Goal: Task Accomplishment & Management: Use online tool/utility

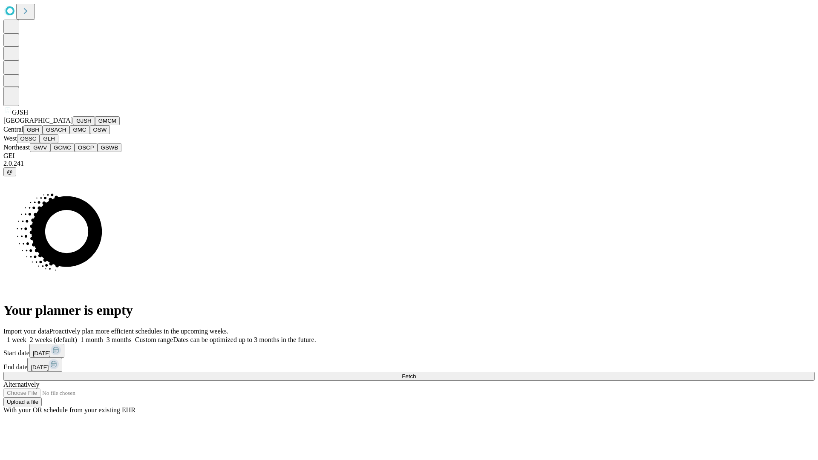
click at [73, 125] on button "GJSH" at bounding box center [84, 120] width 22 height 9
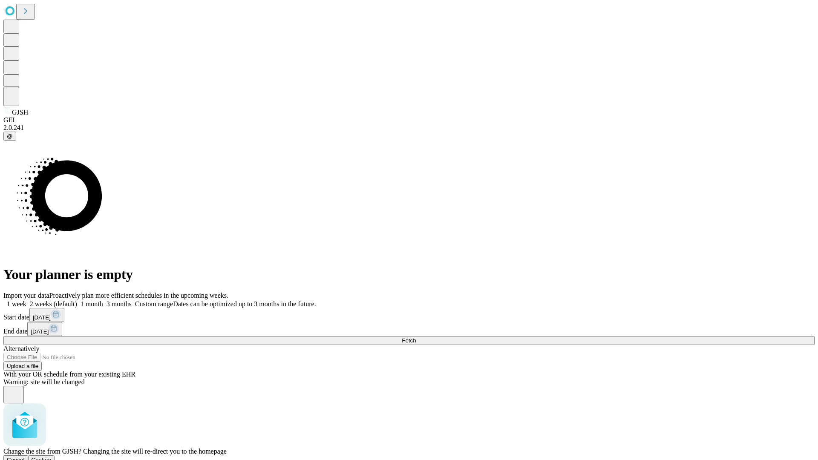
click at [52, 457] on span "Confirm" at bounding box center [42, 460] width 20 height 6
click at [26, 300] on label "1 week" at bounding box center [14, 303] width 23 height 7
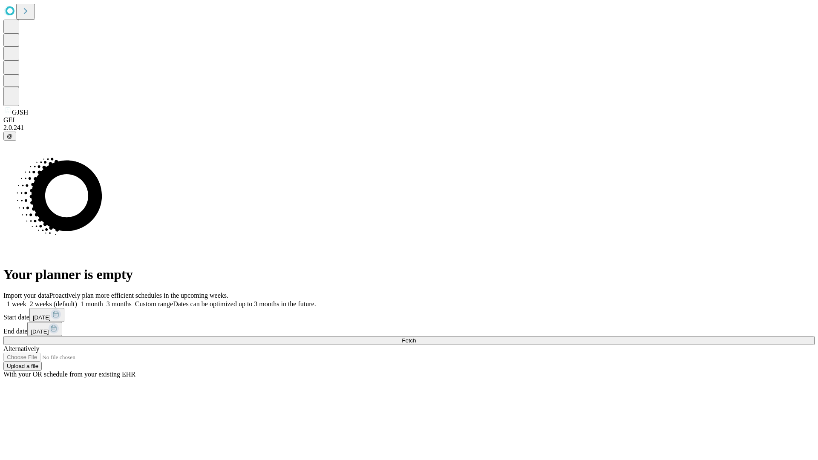
click at [416, 337] on span "Fetch" at bounding box center [409, 340] width 14 height 6
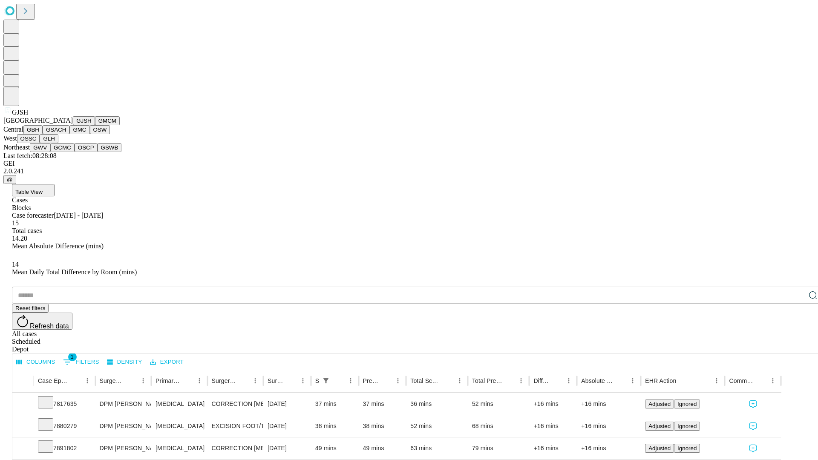
click at [95, 125] on button "GMCM" at bounding box center [107, 120] width 25 height 9
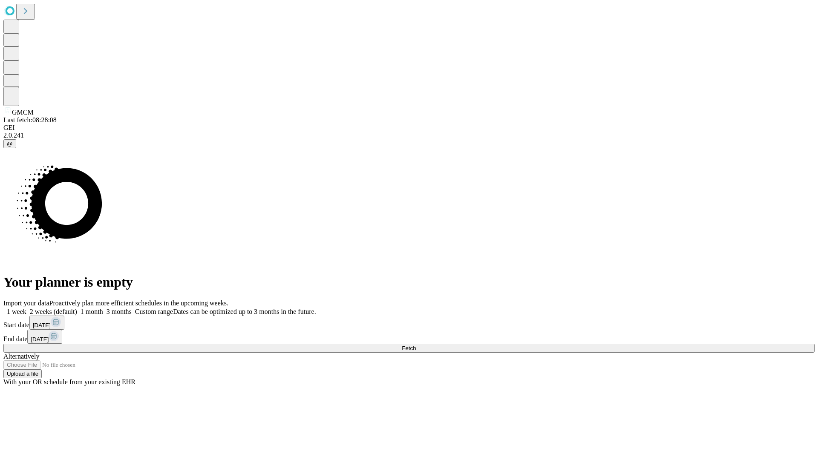
click at [26, 308] on label "1 week" at bounding box center [14, 311] width 23 height 7
click at [416, 345] on span "Fetch" at bounding box center [409, 348] width 14 height 6
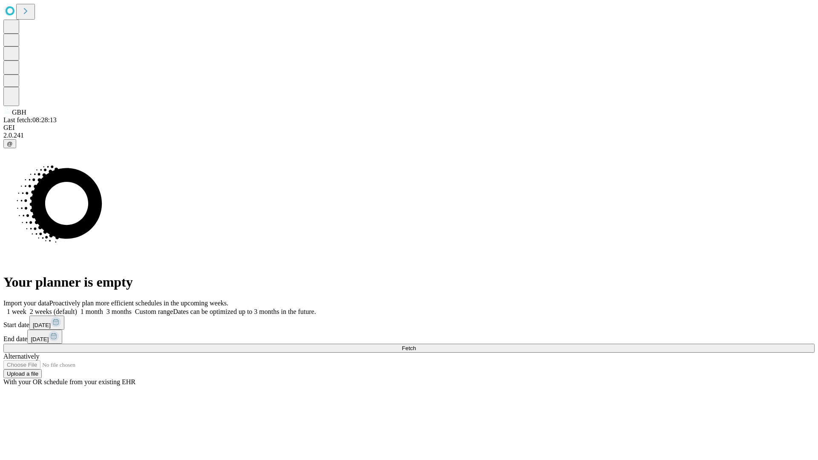
click at [26, 308] on label "1 week" at bounding box center [14, 311] width 23 height 7
click at [416, 345] on span "Fetch" at bounding box center [409, 348] width 14 height 6
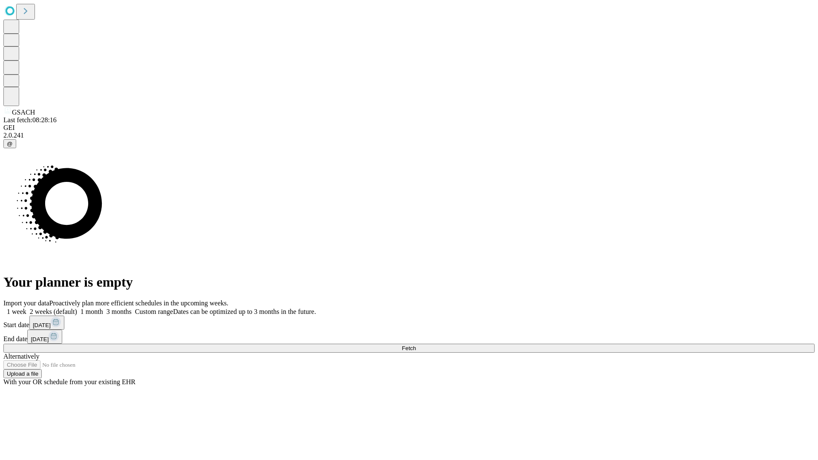
click at [26, 308] on label "1 week" at bounding box center [14, 311] width 23 height 7
click at [416, 345] on span "Fetch" at bounding box center [409, 348] width 14 height 6
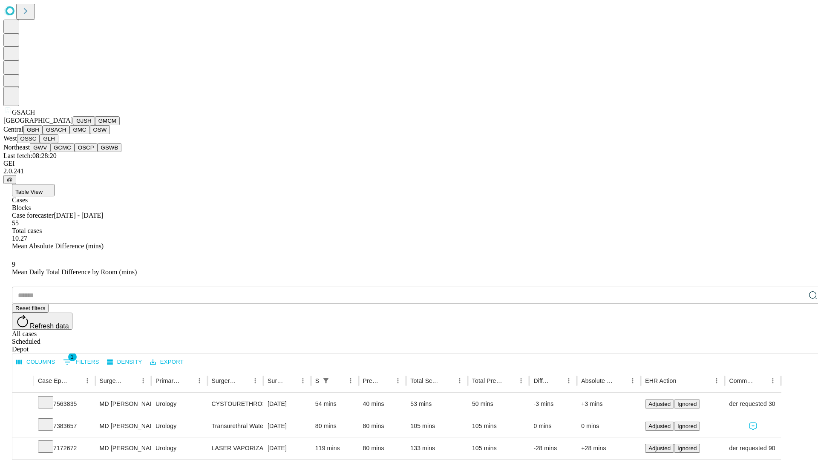
click at [69, 134] on button "GMC" at bounding box center [79, 129] width 20 height 9
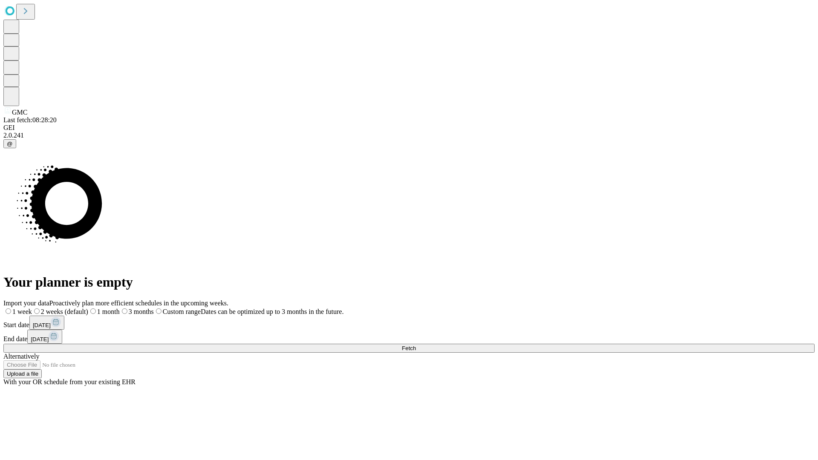
click at [32, 308] on label "1 week" at bounding box center [17, 311] width 29 height 7
click at [416, 345] on span "Fetch" at bounding box center [409, 348] width 14 height 6
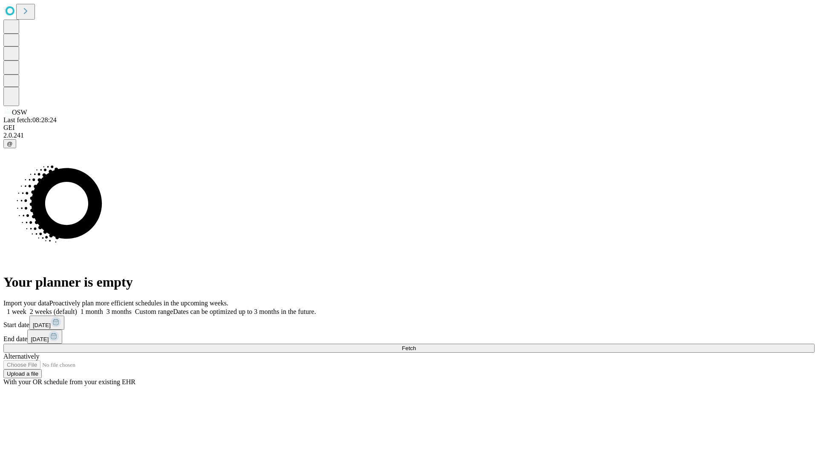
click at [26, 308] on label "1 week" at bounding box center [14, 311] width 23 height 7
click at [416, 345] on span "Fetch" at bounding box center [409, 348] width 14 height 6
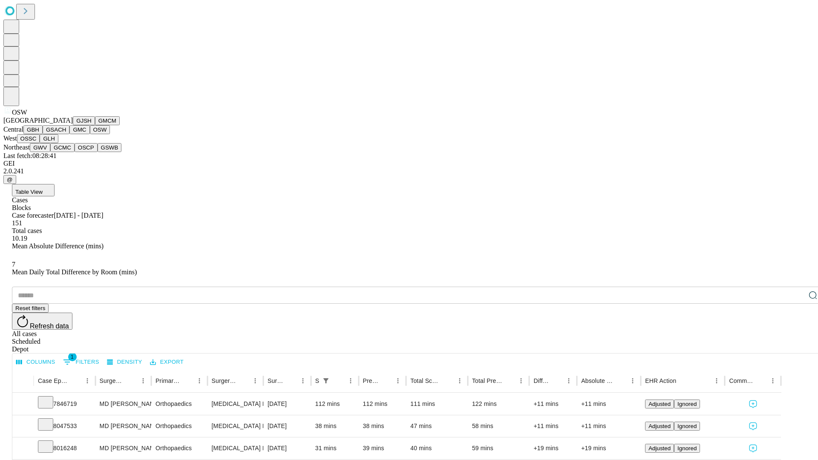
click at [40, 143] on button "OSSC" at bounding box center [28, 138] width 23 height 9
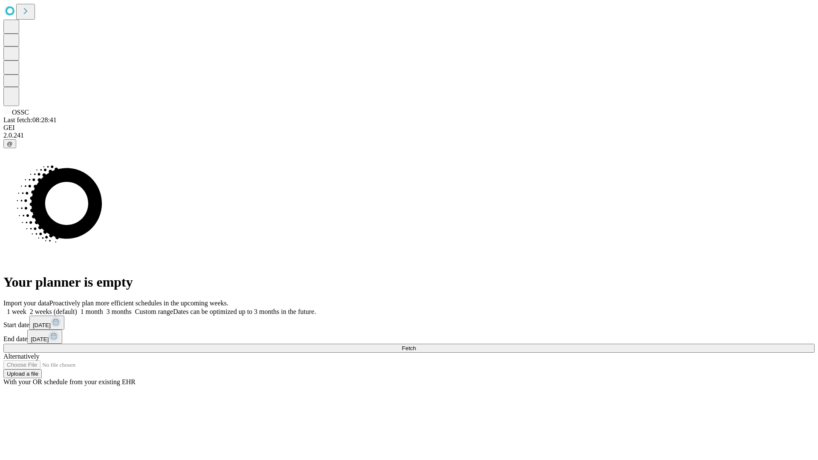
click at [26, 308] on label "1 week" at bounding box center [14, 311] width 23 height 7
click at [416, 345] on span "Fetch" at bounding box center [409, 348] width 14 height 6
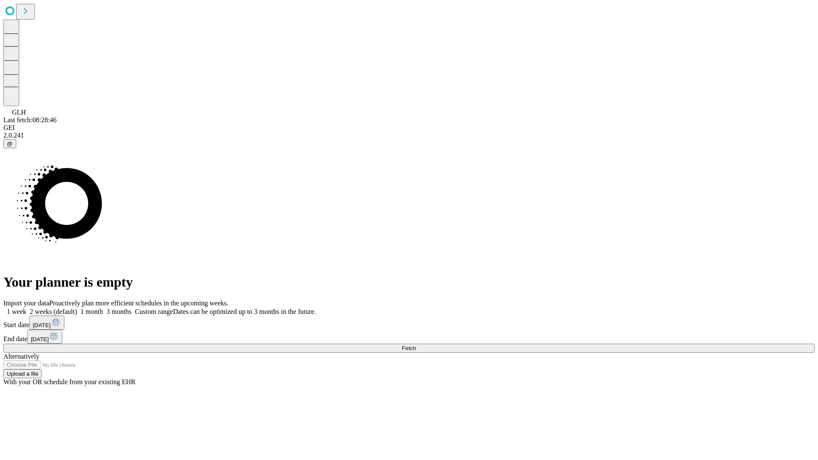
click at [26, 308] on label "1 week" at bounding box center [14, 311] width 23 height 7
click at [416, 345] on span "Fetch" at bounding box center [409, 348] width 14 height 6
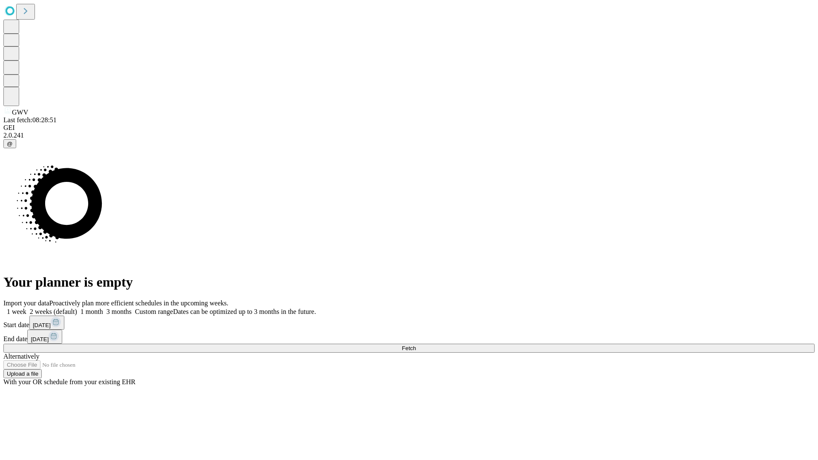
click at [26, 308] on label "1 week" at bounding box center [14, 311] width 23 height 7
click at [416, 345] on span "Fetch" at bounding box center [409, 348] width 14 height 6
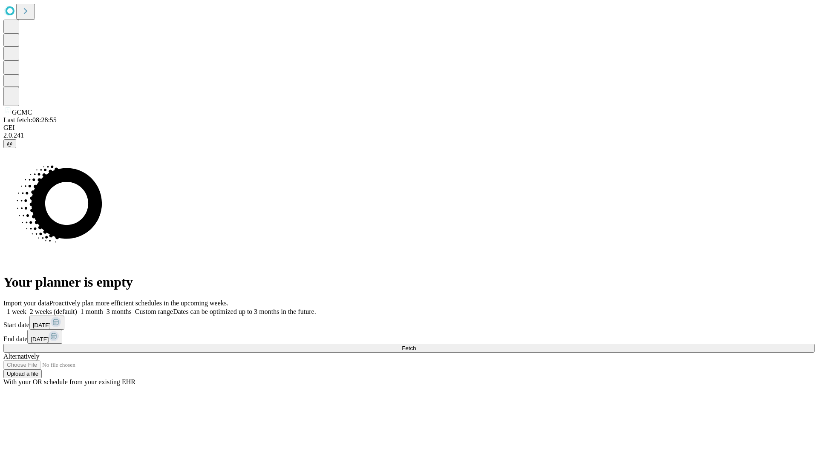
click at [26, 308] on label "1 week" at bounding box center [14, 311] width 23 height 7
click at [416, 345] on span "Fetch" at bounding box center [409, 348] width 14 height 6
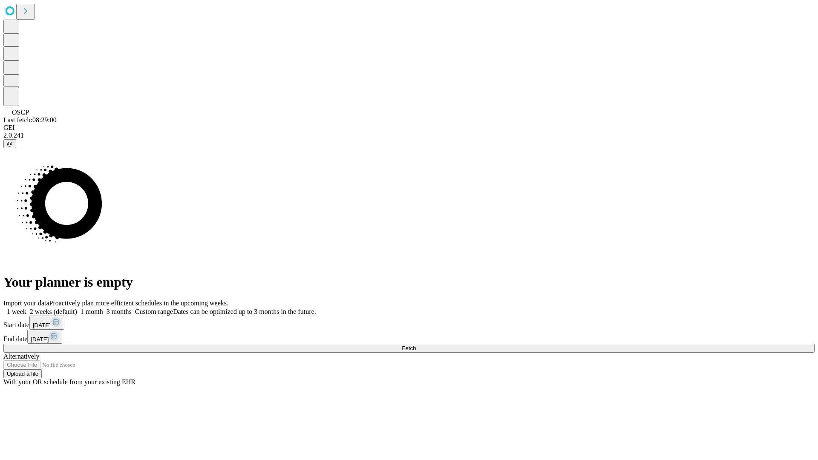
click at [26, 308] on label "1 week" at bounding box center [14, 311] width 23 height 7
click at [416, 345] on span "Fetch" at bounding box center [409, 348] width 14 height 6
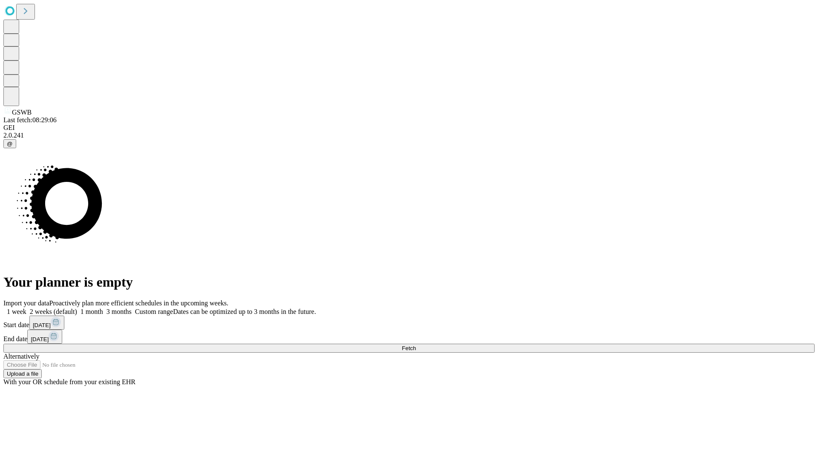
click at [26, 308] on label "1 week" at bounding box center [14, 311] width 23 height 7
click at [416, 345] on span "Fetch" at bounding box center [409, 348] width 14 height 6
